Goal: Task Accomplishment & Management: Use online tool/utility

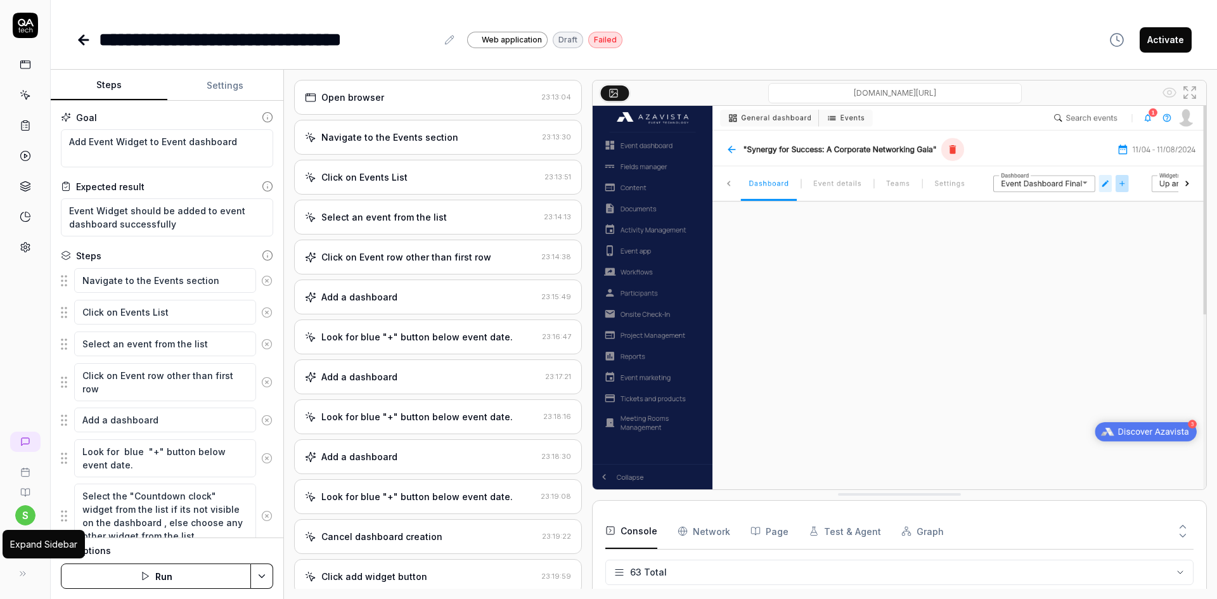
scroll to position [2110, 0]
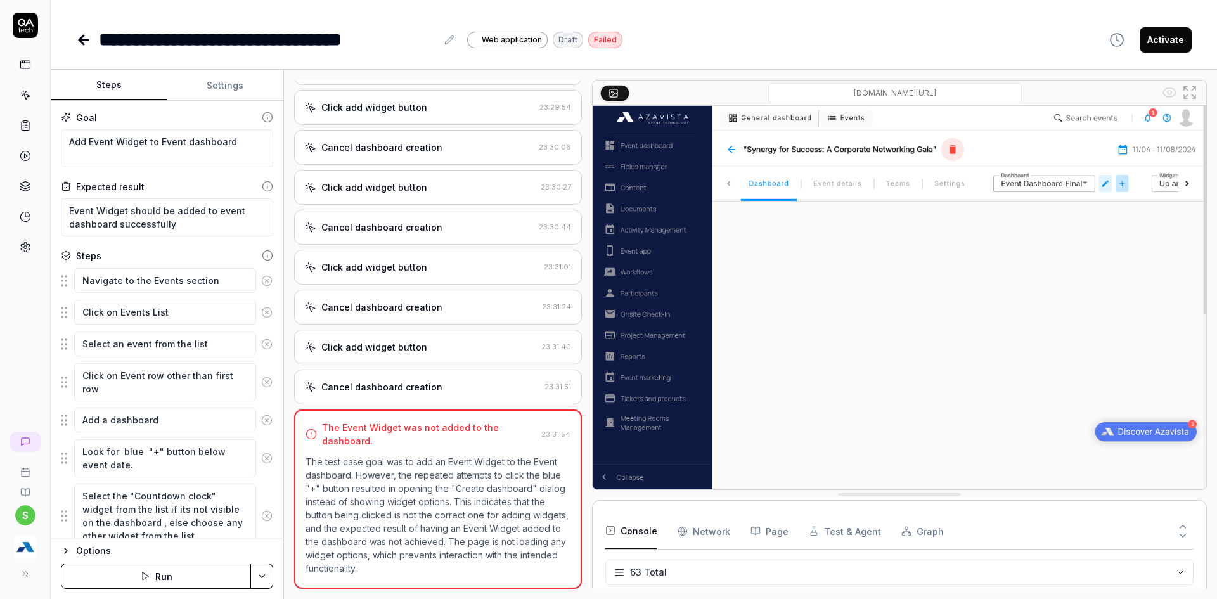
click at [26, 551] on img "button" at bounding box center [25, 547] width 23 height 23
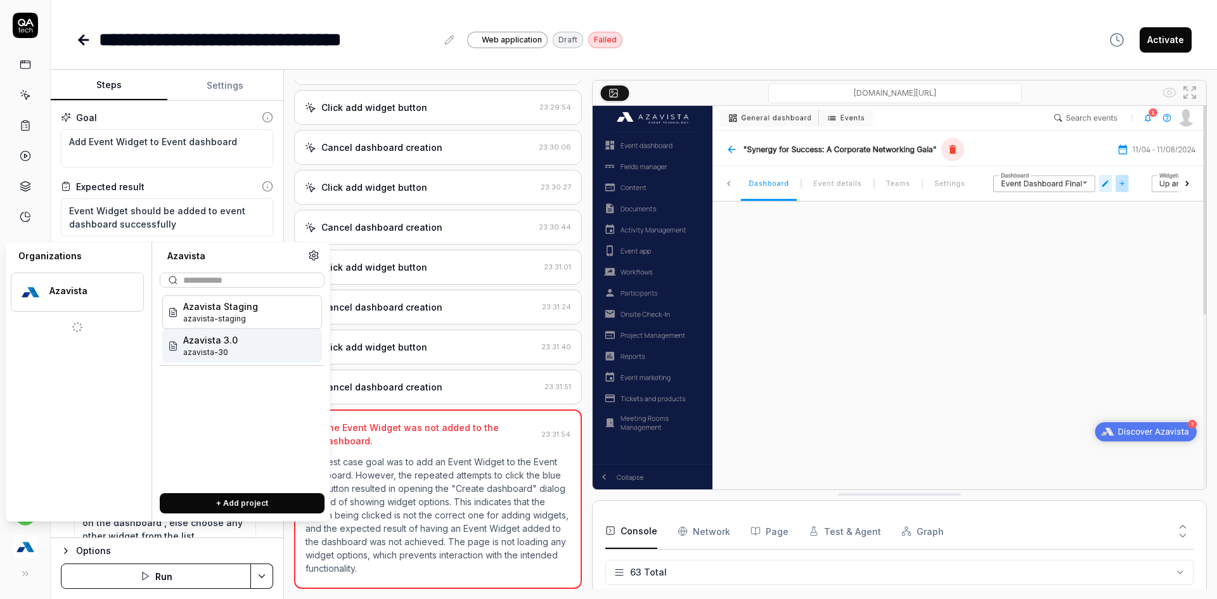
click at [259, 355] on div "Azavista 3.0 azavista-30" at bounding box center [242, 346] width 160 height 34
click at [196, 354] on textarea "Select an event from the list" at bounding box center [165, 343] width 182 height 25
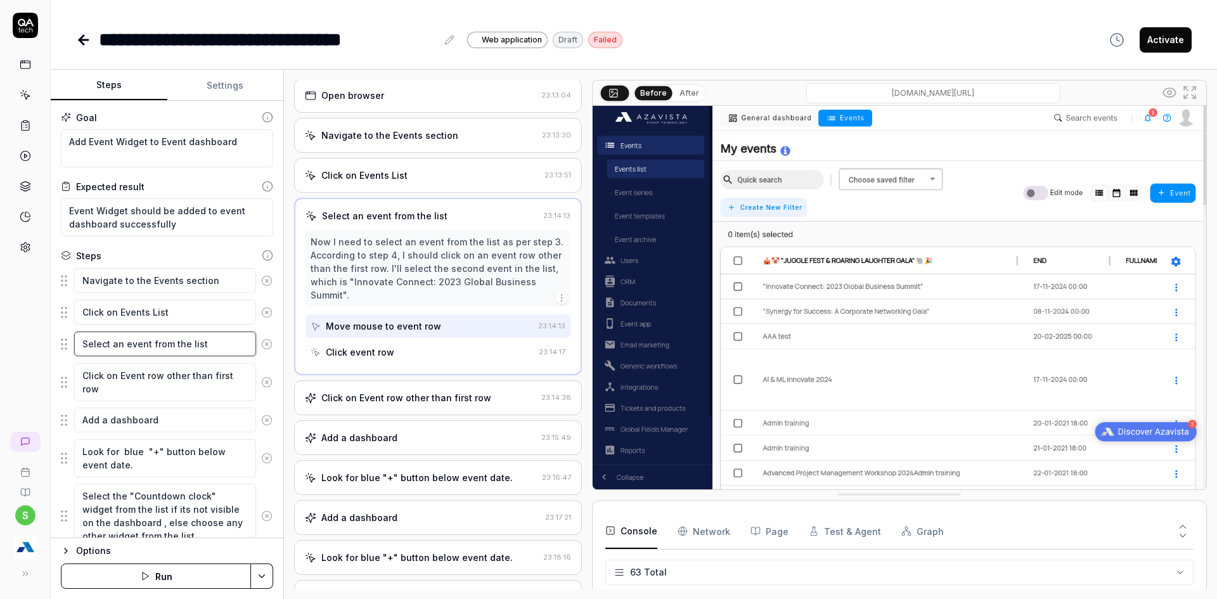
scroll to position [0, 0]
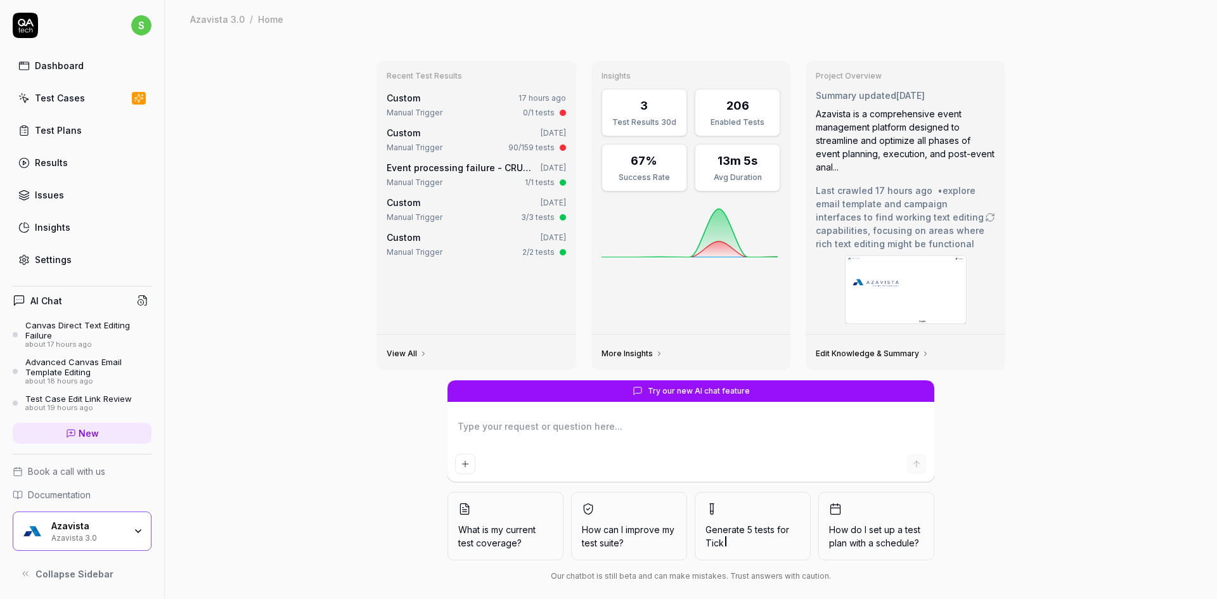
click at [41, 92] on div "Test Cases" at bounding box center [60, 97] width 50 height 13
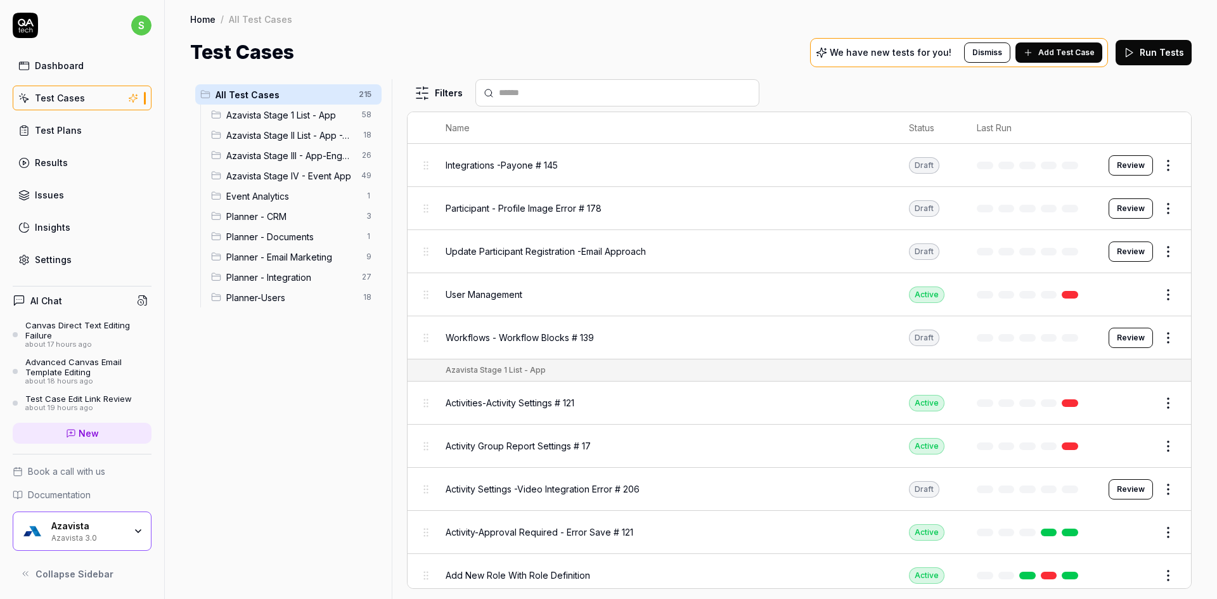
click at [311, 278] on span "Planner - Integration" at bounding box center [290, 277] width 128 height 13
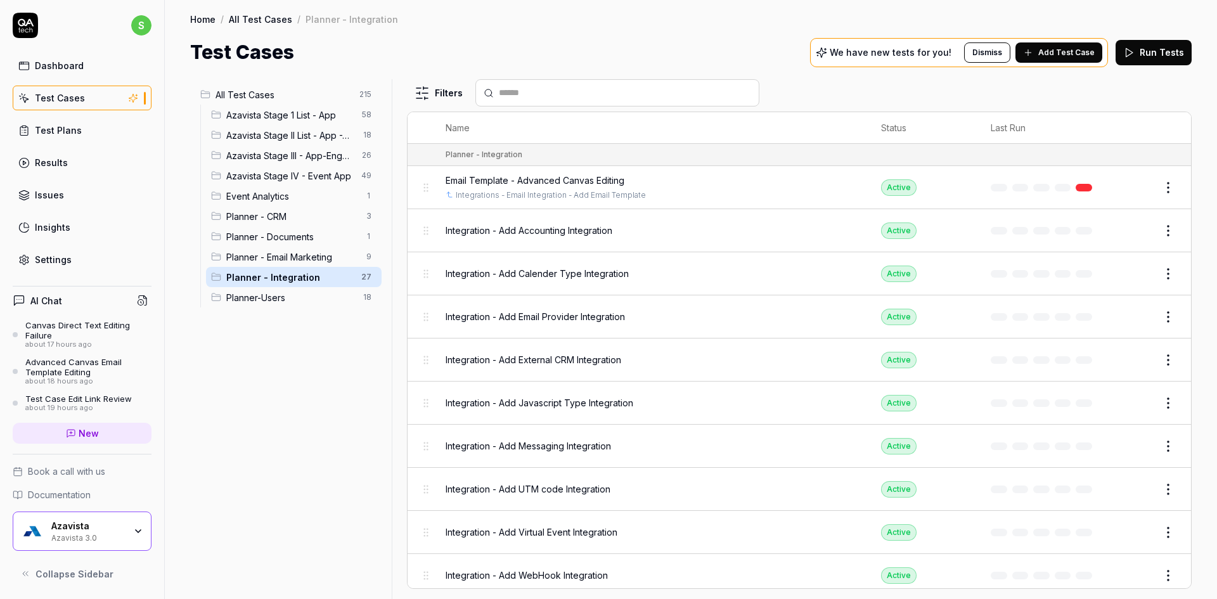
click at [727, 183] on div "Email Template - Advanced Canvas Editing" at bounding box center [651, 180] width 411 height 13
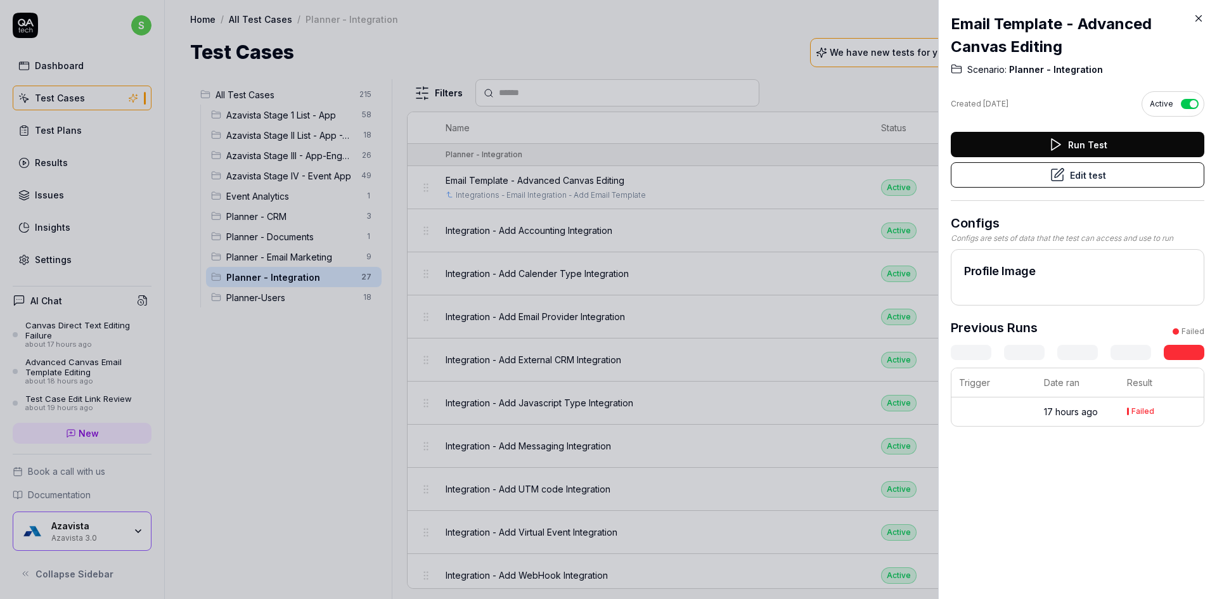
click at [1038, 182] on button "Edit test" at bounding box center [1077, 174] width 253 height 25
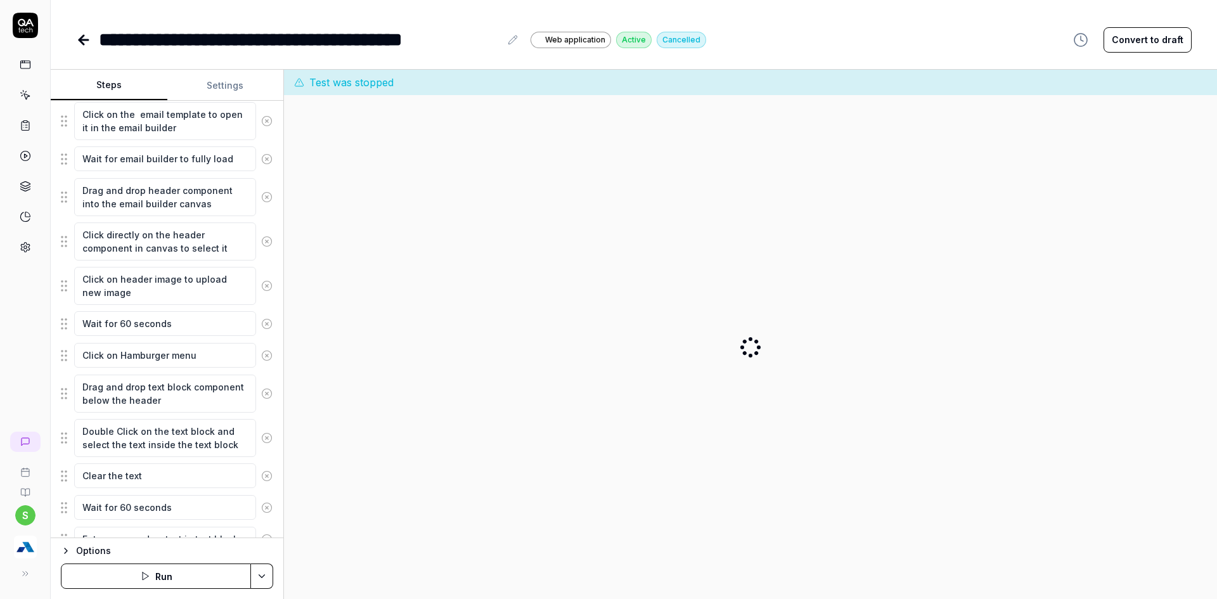
scroll to position [570, 0]
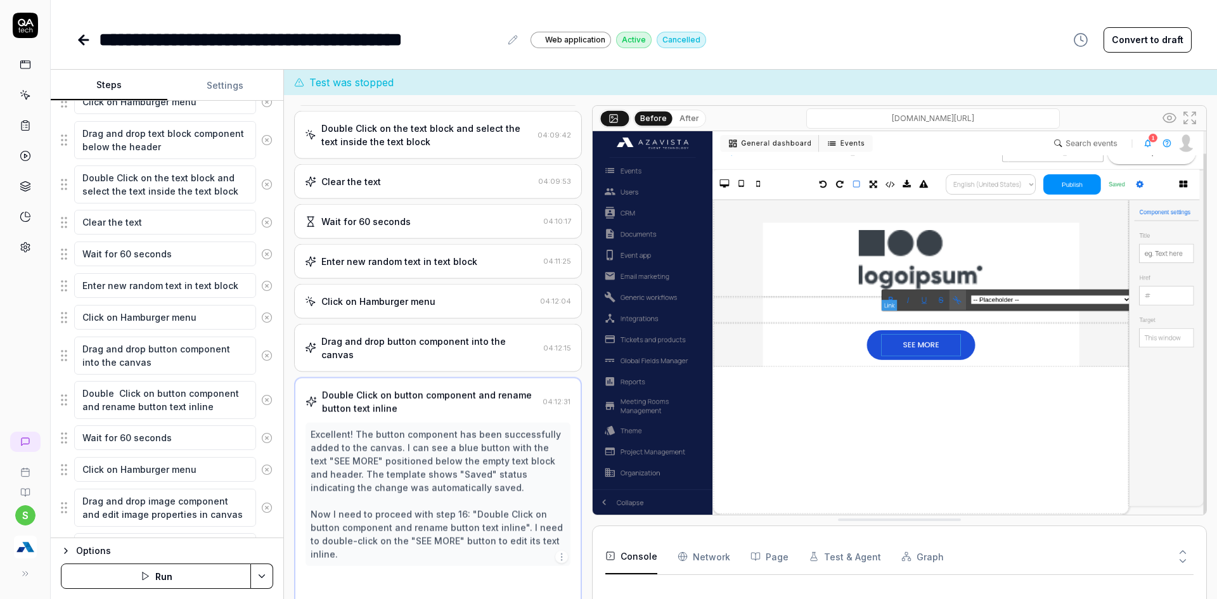
type textarea "*"
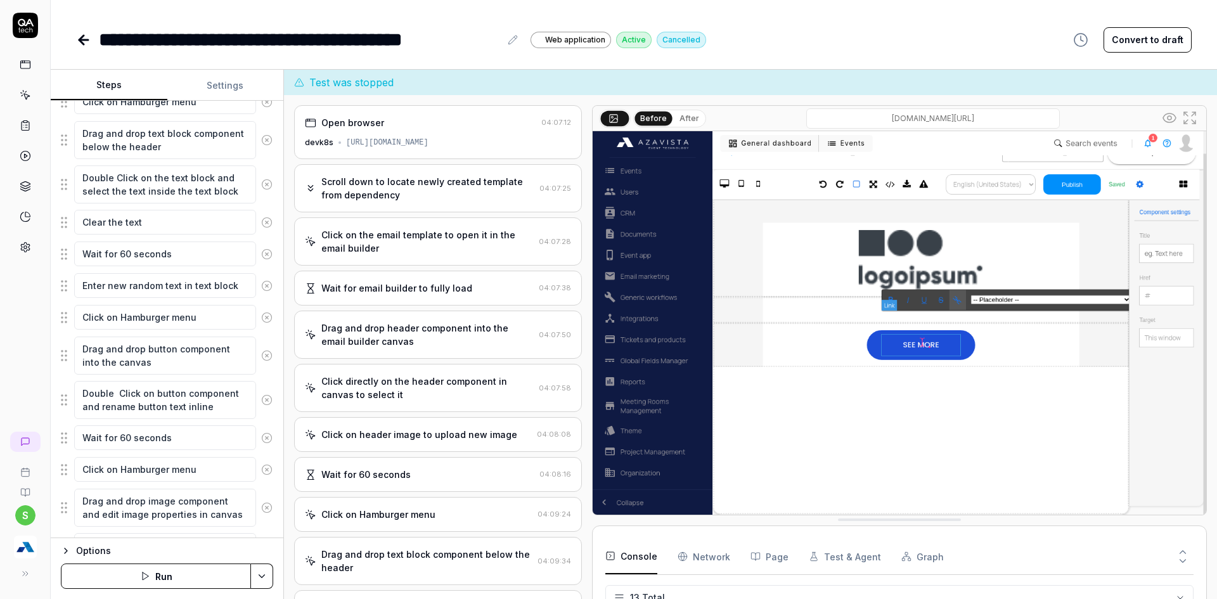
click at [432, 191] on div "Scroll down to locate newly created template from dependency" at bounding box center [427, 188] width 213 height 27
